Goal: Task Accomplishment & Management: Complete application form

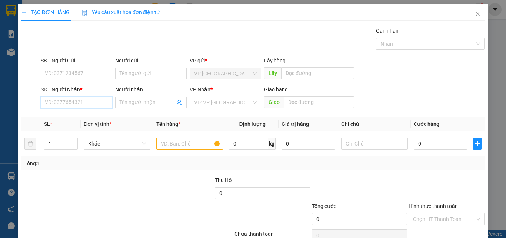
click at [91, 102] on input "SĐT Người Nhận *" at bounding box center [77, 102] width 72 height 12
drag, startPoint x: 96, startPoint y: 95, endPoint x: 73, endPoint y: 103, distance: 23.9
click at [73, 103] on input "SĐT Người Nhận *" at bounding box center [77, 102] width 72 height 12
click at [136, 100] on input "Người nhận" at bounding box center [147, 102] width 55 height 8
click at [90, 105] on input "0933896510" at bounding box center [77, 102] width 72 height 12
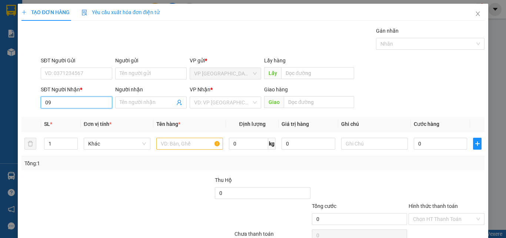
type input "0"
type input "0908615780"
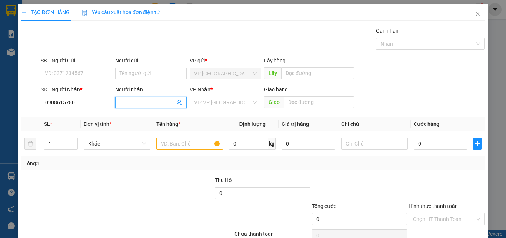
click at [154, 105] on input "Người nhận" at bounding box center [147, 102] width 55 height 8
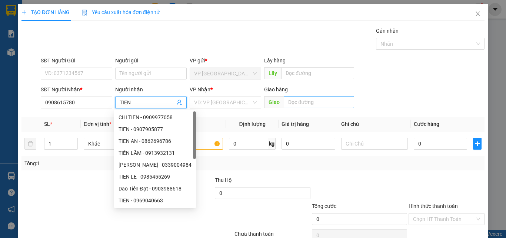
type input "TIEN"
click at [313, 100] on input "text" at bounding box center [319, 102] width 70 height 12
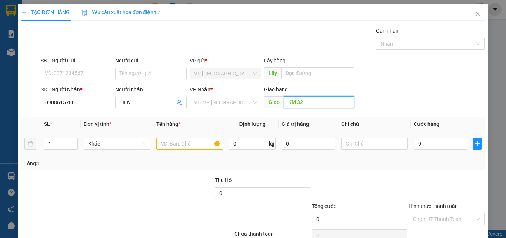
type input "KM 32"
click at [185, 147] on input "text" at bounding box center [189, 143] width 67 height 12
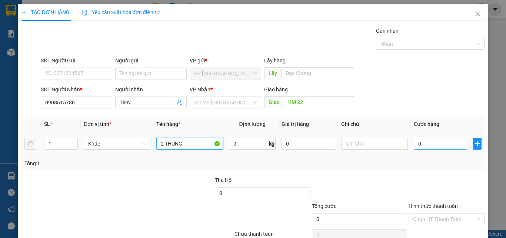
type input "2 THUNG"
click at [419, 143] on input "0" at bounding box center [440, 143] width 53 height 12
type input "8"
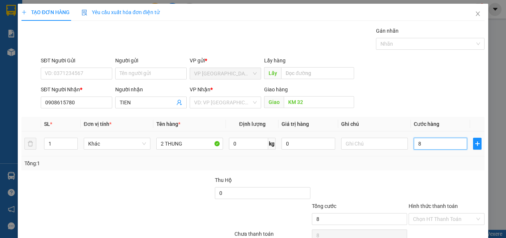
type input "80"
type input "800"
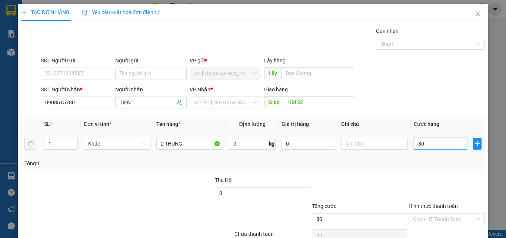
type input "800"
type input "8.000"
type input "80.000"
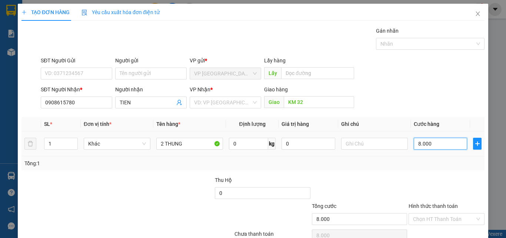
type input "80.000"
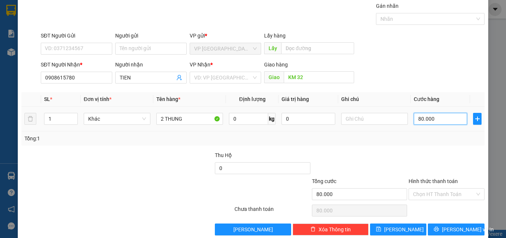
scroll to position [37, 0]
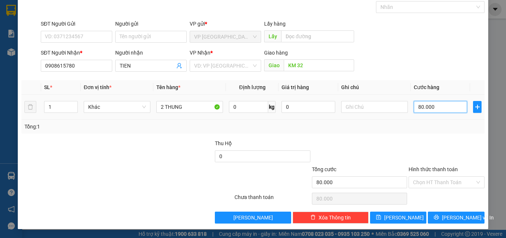
click at [418, 107] on input "80.000" at bounding box center [440, 107] width 53 height 12
type input "8.000"
type input "000"
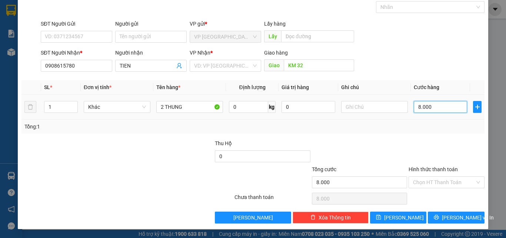
type input "0"
click at [414, 106] on input "0.000" at bounding box center [440, 107] width 53 height 12
type input "80.000"
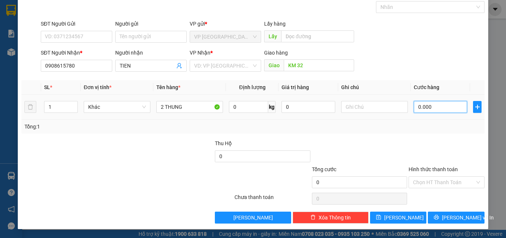
type input "80.000"
type input "0.000"
type input "0"
type input "60.000"
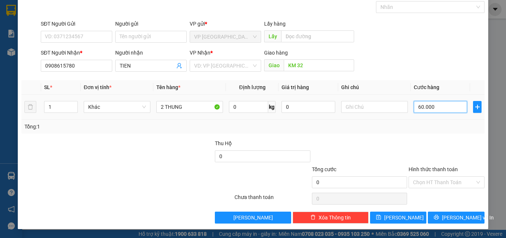
type input "60.000"
click at [436, 168] on label "Hình thức thanh toán" at bounding box center [433, 169] width 49 height 6
click at [436, 176] on input "Hình thức thanh toán" at bounding box center [444, 181] width 62 height 11
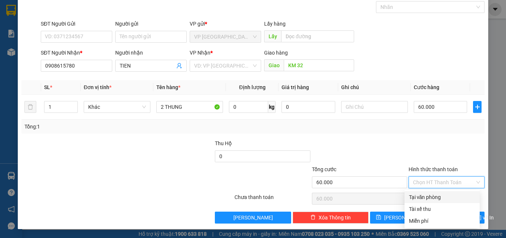
click at [430, 198] on div "Tại văn phòng" at bounding box center [442, 197] width 66 height 8
type input "0"
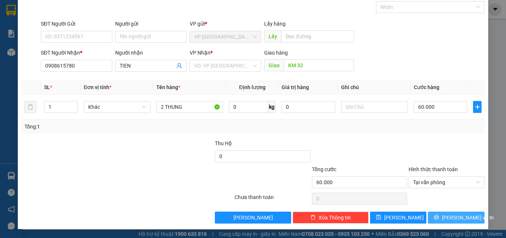
click at [443, 217] on button "[PERSON_NAME] và In" at bounding box center [456, 217] width 57 height 12
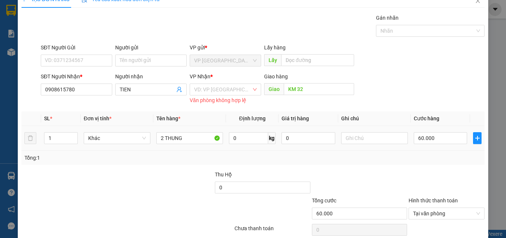
scroll to position [0, 0]
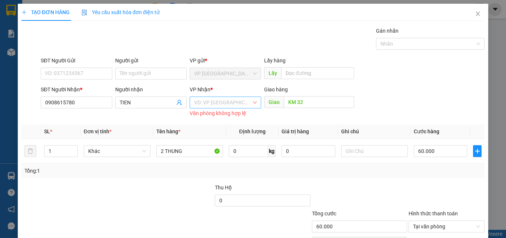
click at [244, 107] on div "VD: VP [GEOGRAPHIC_DATA]" at bounding box center [226, 102] width 72 height 12
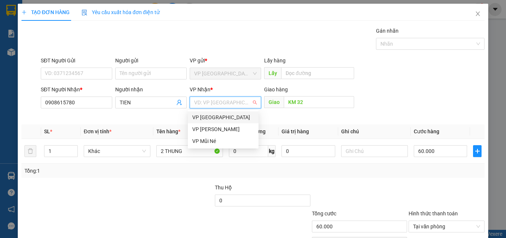
click at [237, 104] on input "search" at bounding box center [222, 102] width 57 height 11
click at [229, 128] on div "VP [PERSON_NAME]" at bounding box center [223, 129] width 62 height 8
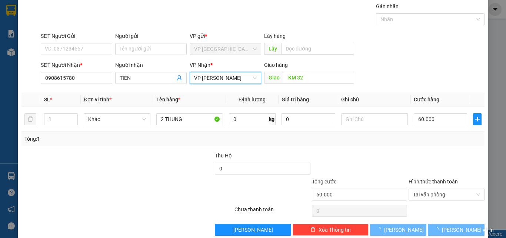
scroll to position [37, 0]
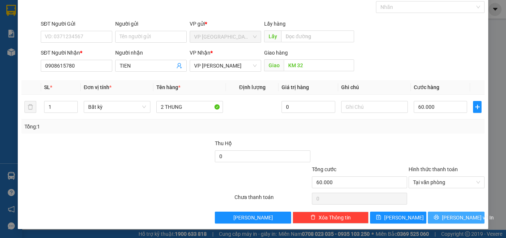
click at [440, 214] on button "[PERSON_NAME] và In" at bounding box center [456, 217] width 57 height 12
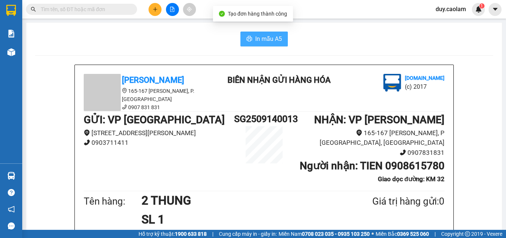
drag, startPoint x: 263, startPoint y: 39, endPoint x: 321, endPoint y: 39, distance: 57.8
click at [264, 38] on span "In mẫu A5" at bounding box center [268, 38] width 27 height 9
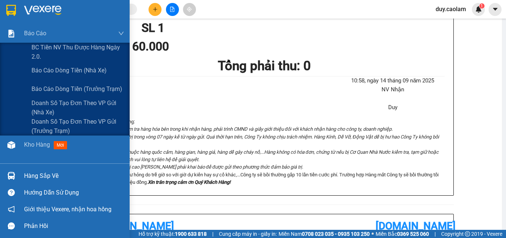
scroll to position [148, 0]
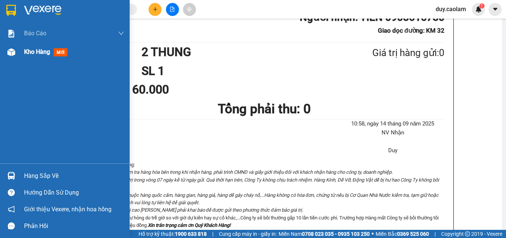
click at [43, 52] on span "Kho hàng" at bounding box center [37, 51] width 26 height 7
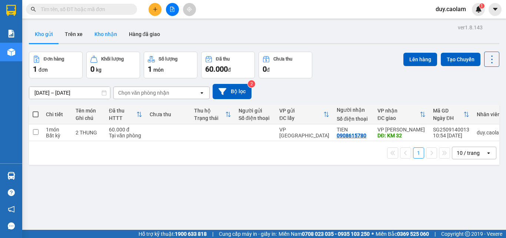
click at [104, 34] on button "Kho nhận" at bounding box center [106, 34] width 34 height 18
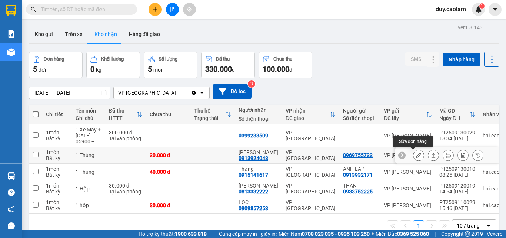
click at [416, 154] on icon at bounding box center [418, 154] width 5 height 5
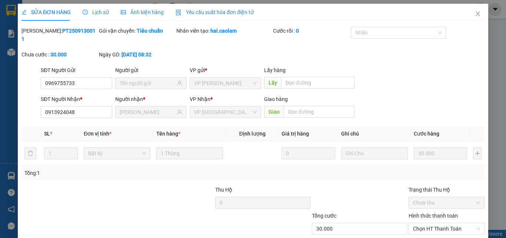
type input "0969755733"
type input "0913924048"
type input "[PERSON_NAME]"
type input "30.000"
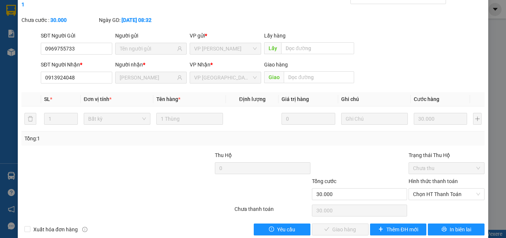
click at [435, 178] on label "Hình thức thanh toán" at bounding box center [433, 181] width 49 height 6
click at [435, 188] on input "Hình thức thanh toán" at bounding box center [444, 193] width 62 height 11
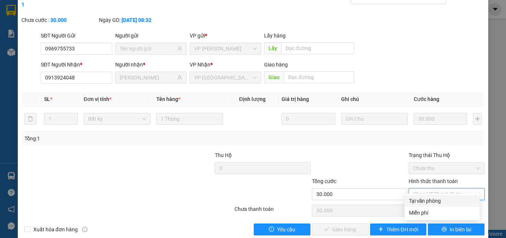
drag, startPoint x: 431, startPoint y: 200, endPoint x: 426, endPoint y: 201, distance: 5.2
click at [431, 200] on div "Tại văn phòng" at bounding box center [442, 200] width 66 height 8
type input "0"
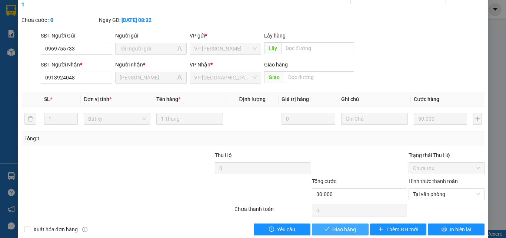
click at [349, 225] on span "Giao hàng" at bounding box center [344, 229] width 24 height 8
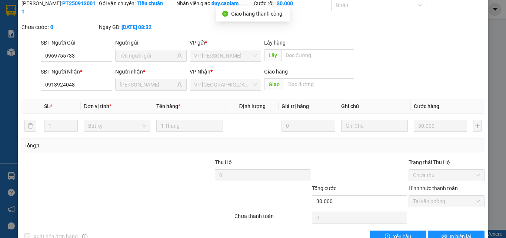
scroll to position [0, 0]
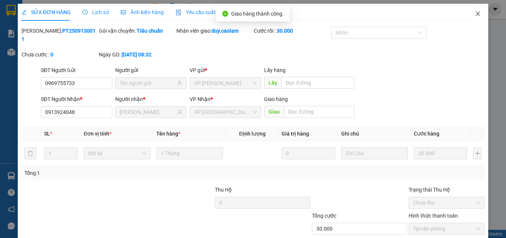
click at [475, 12] on icon "close" at bounding box center [478, 14] width 6 height 6
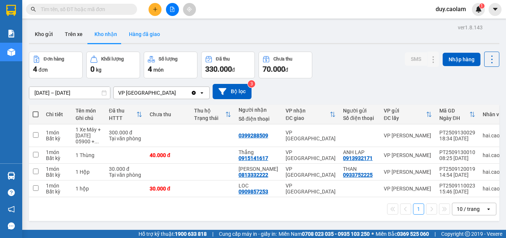
click at [143, 37] on button "Hàng đã giao" at bounding box center [144, 34] width 43 height 18
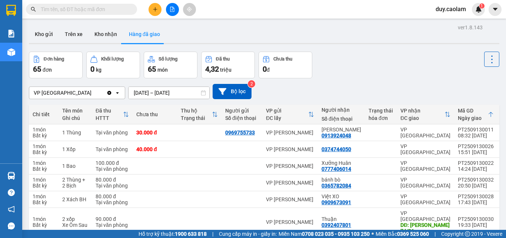
click at [171, 12] on button at bounding box center [172, 9] width 13 height 13
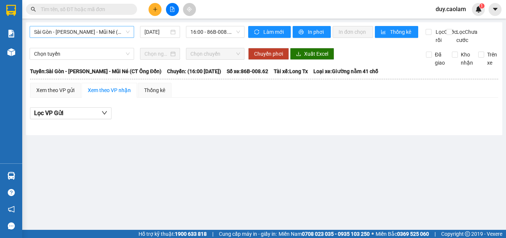
click at [75, 31] on span "Sài Gòn - [PERSON_NAME] - Mũi Né (CT Ông Đồn)" at bounding box center [82, 31] width 96 height 11
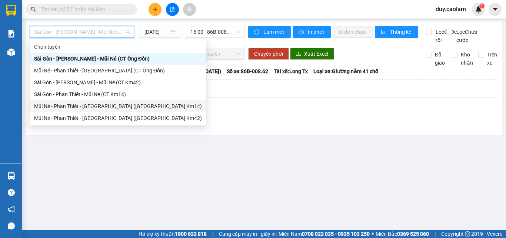
click at [63, 109] on div "Mũi Né - Phan Thiết - [GEOGRAPHIC_DATA] ([GEOGRAPHIC_DATA] Km14)" at bounding box center [118, 106] width 168 height 8
type input "[DATE]"
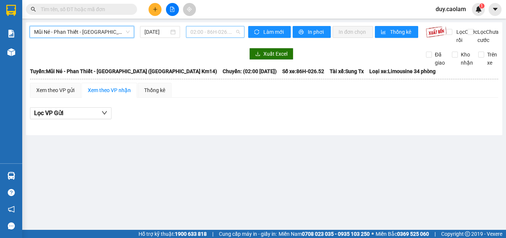
click at [206, 30] on span "02:00 - 86H-026.52" at bounding box center [215, 31] width 50 height 11
click at [97, 31] on span "Mũi Né - Phan Thiết - [GEOGRAPHIC_DATA] ([GEOGRAPHIC_DATA] Km14)" at bounding box center [82, 31] width 96 height 11
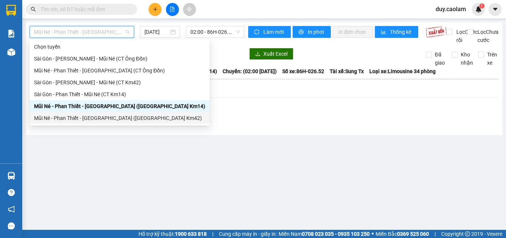
click at [75, 116] on div "Mũi Né - Phan Thiết - [GEOGRAPHIC_DATA] ([GEOGRAPHIC_DATA] Km42)" at bounding box center [119, 118] width 171 height 8
type input "[DATE]"
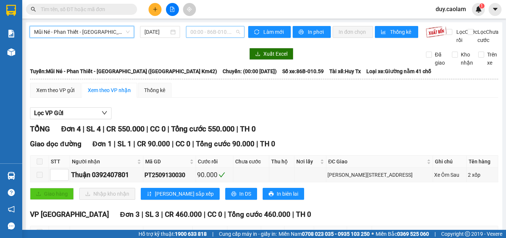
click at [212, 33] on span "00:00 - 86B-010.59" at bounding box center [215, 31] width 50 height 11
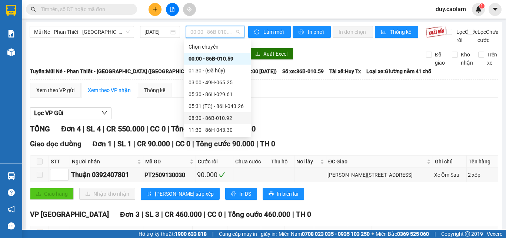
click at [202, 117] on div "08:30 - 86B-010.92" at bounding box center [218, 118] width 58 height 8
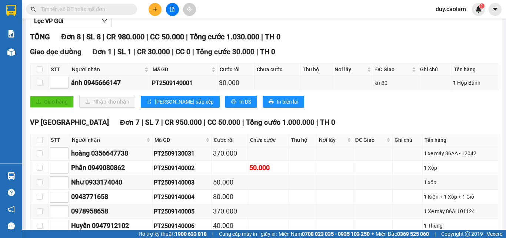
scroll to position [74, 0]
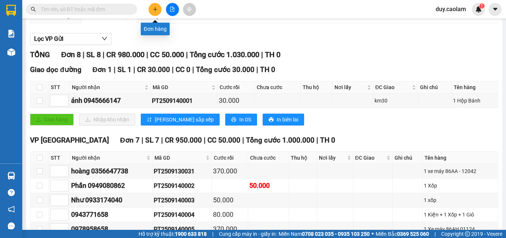
click at [153, 9] on icon "plus" at bounding box center [155, 9] width 5 height 5
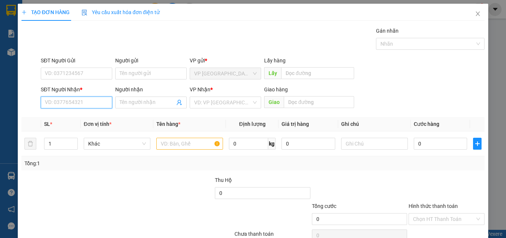
click at [84, 105] on input "SĐT Người Nhận *" at bounding box center [77, 102] width 72 height 12
click at [80, 102] on input "SĐT Người Nhận *" at bounding box center [77, 102] width 72 height 12
click at [66, 87] on div "SĐT Người Nhận *" at bounding box center [77, 89] width 72 height 8
click at [66, 96] on input "614" at bounding box center [77, 102] width 72 height 12
click at [69, 99] on input "614" at bounding box center [77, 102] width 72 height 12
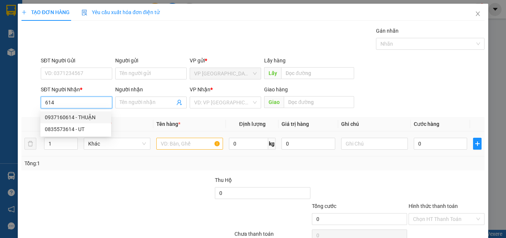
drag, startPoint x: 80, startPoint y: 113, endPoint x: 149, endPoint y: 144, distance: 75.3
click at [81, 113] on div "0937160614 - THUẬN" at bounding box center [76, 117] width 62 height 8
type input "0937160614"
type input "THUẬN"
type input "KM12"
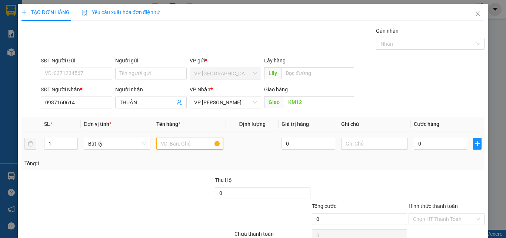
click at [170, 145] on input "text" at bounding box center [189, 143] width 67 height 12
type input "1 KIEN"
